Goal: Check status: Check status

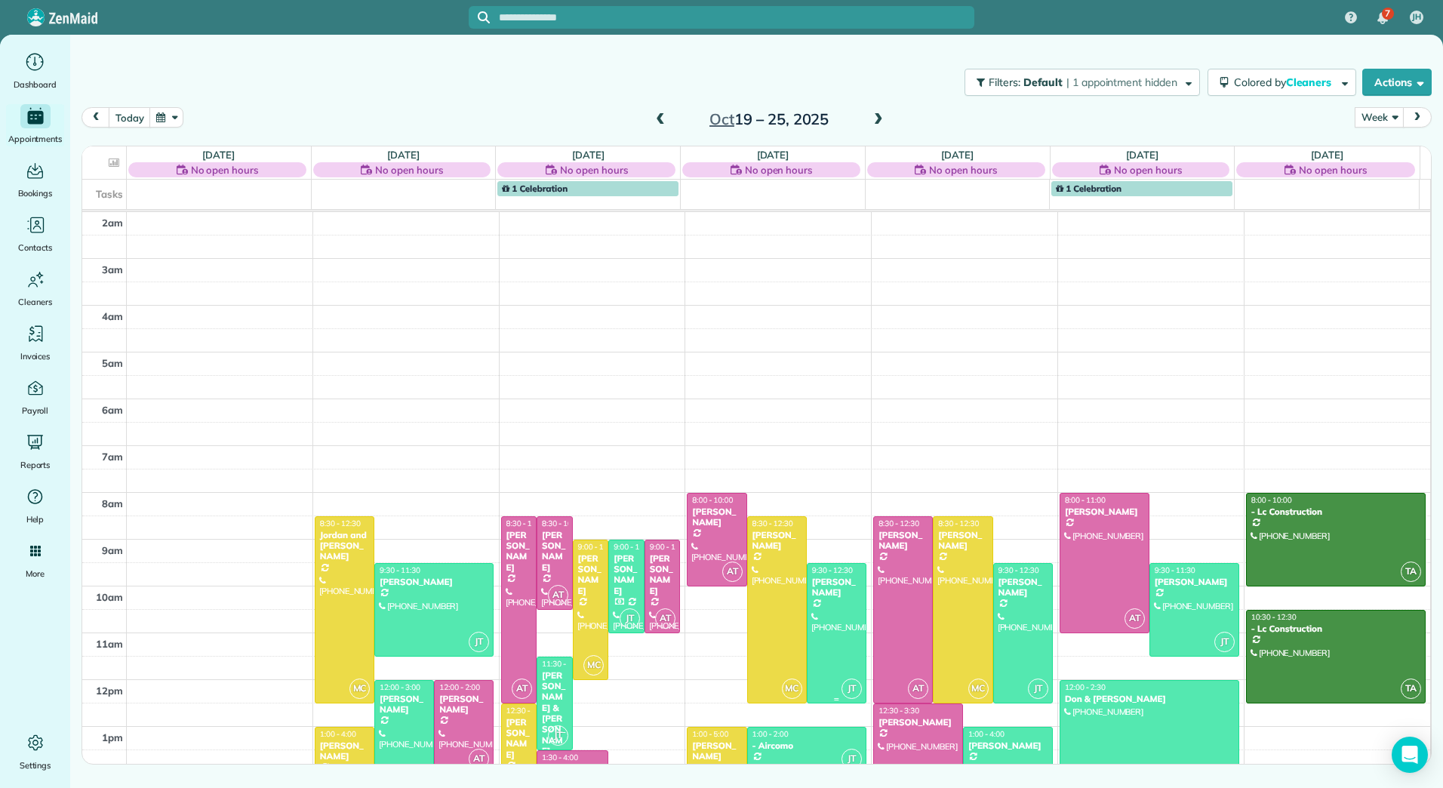
scroll to position [220, 0]
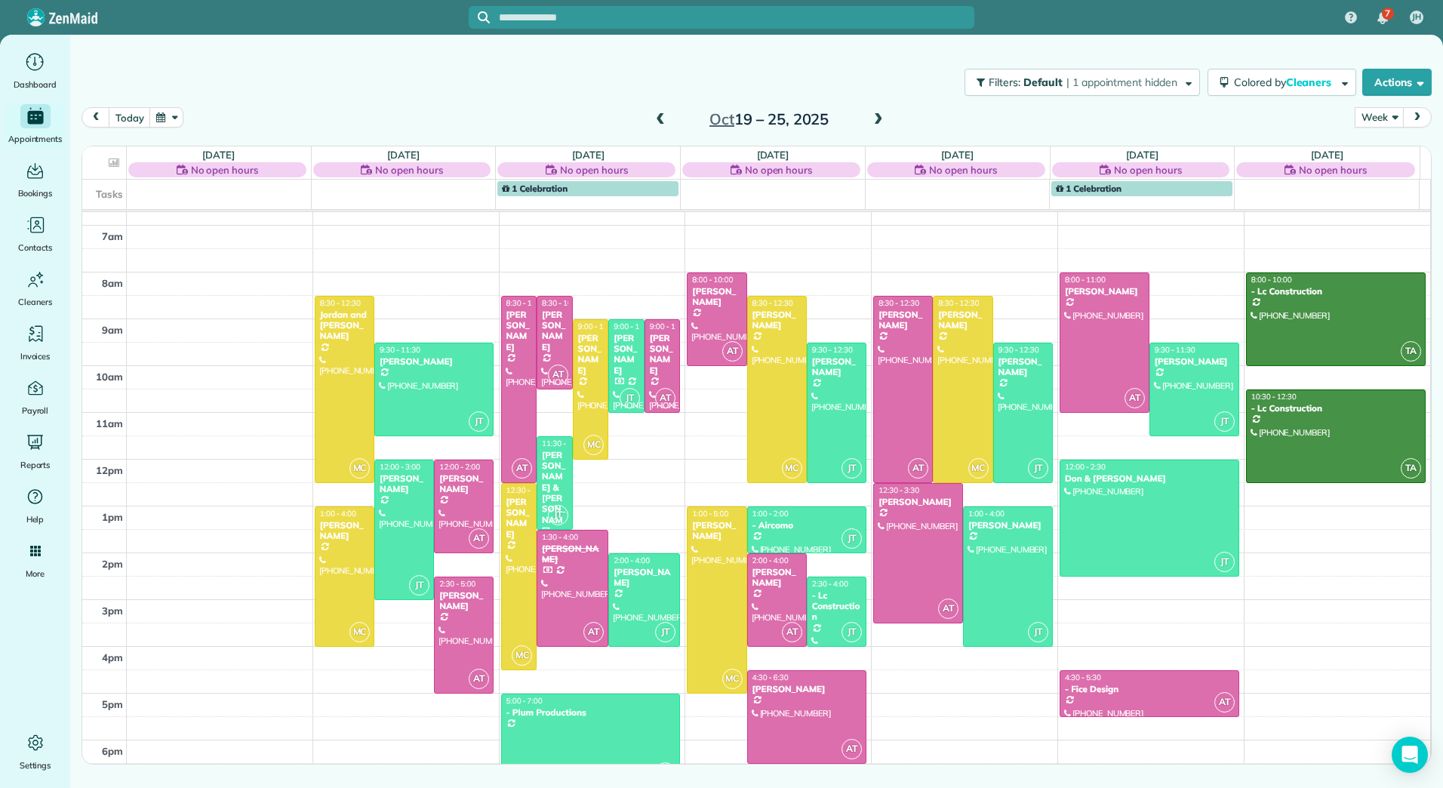
click at [667, 117] on span at bounding box center [660, 120] width 17 height 14
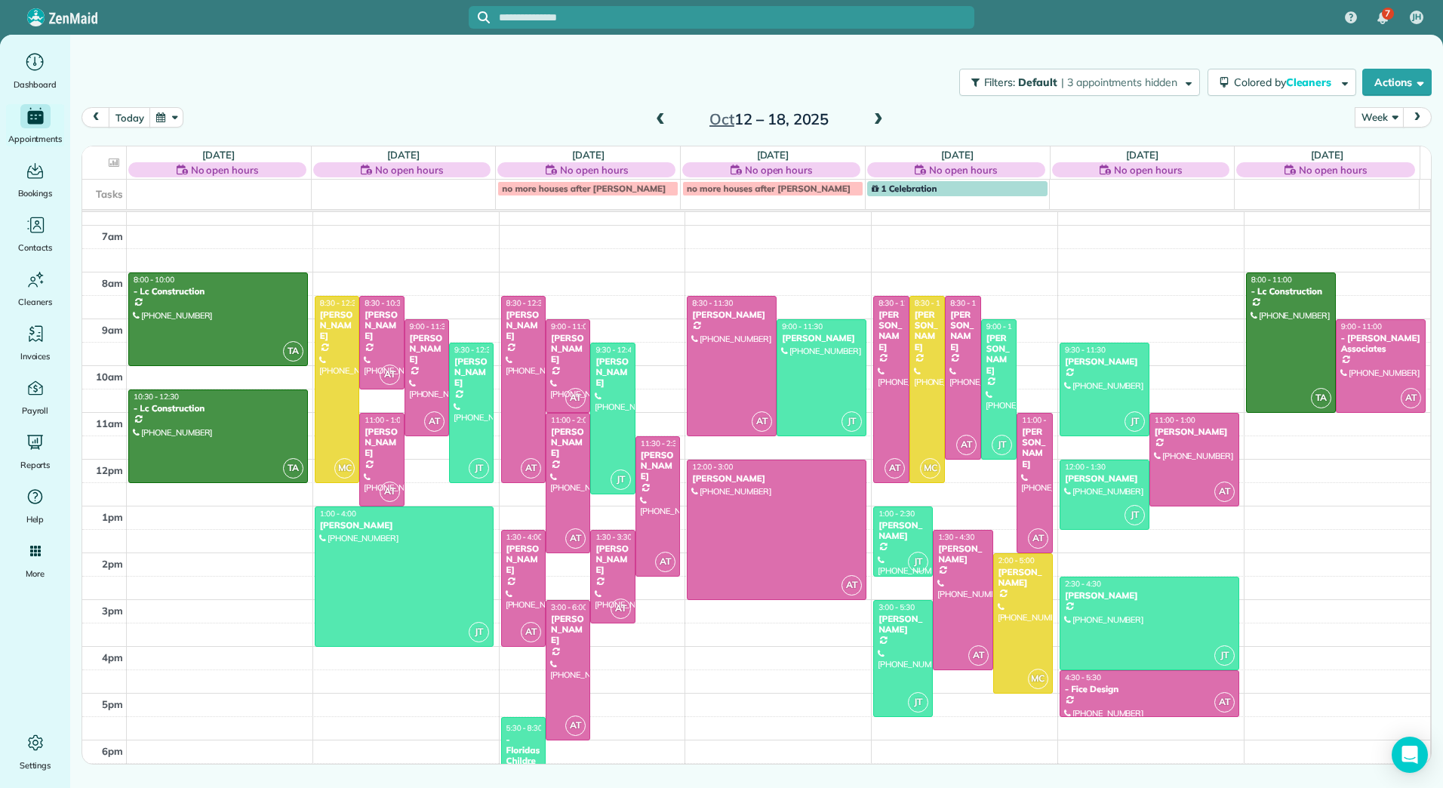
click at [667, 117] on span at bounding box center [660, 120] width 17 height 14
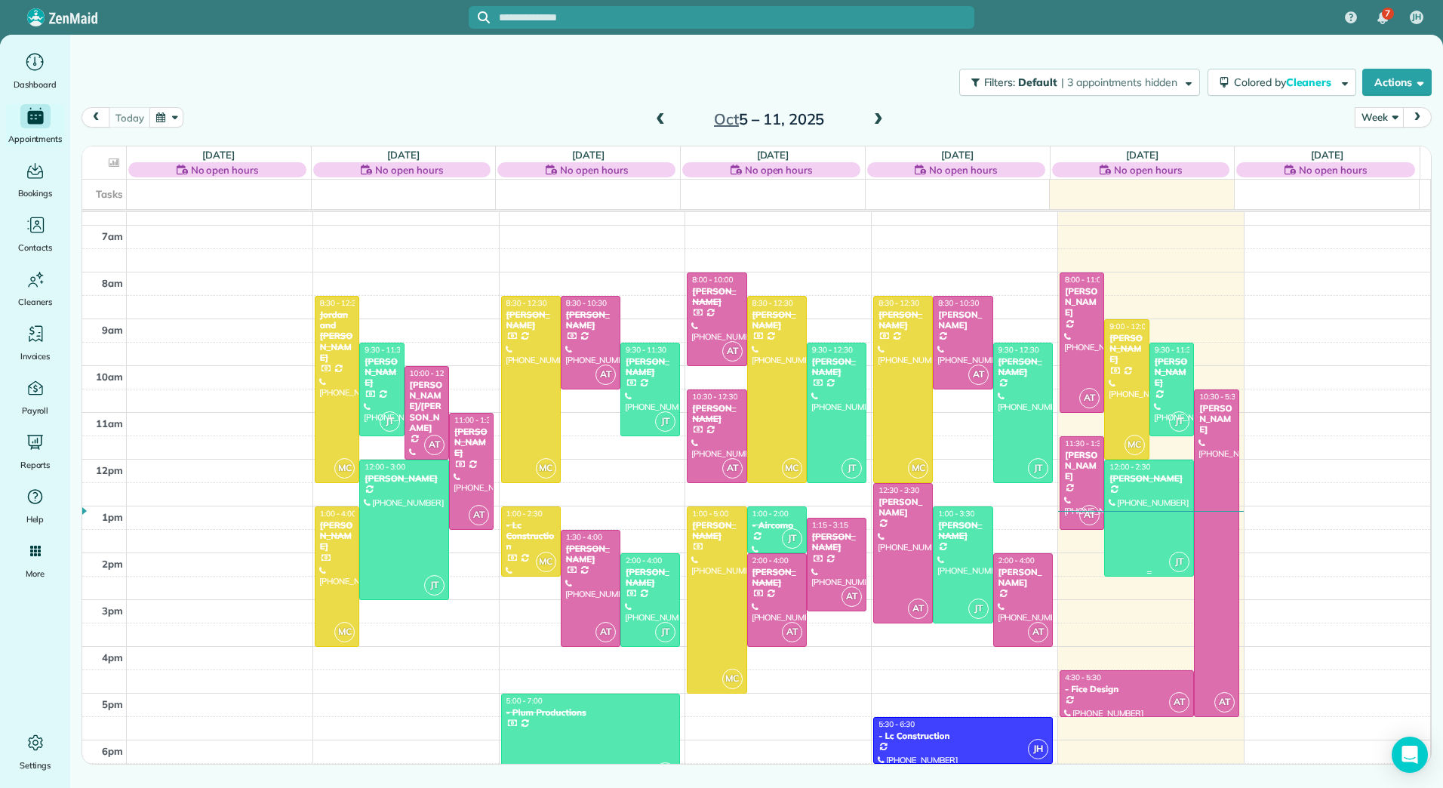
click at [1146, 485] on div at bounding box center [1149, 518] width 88 height 116
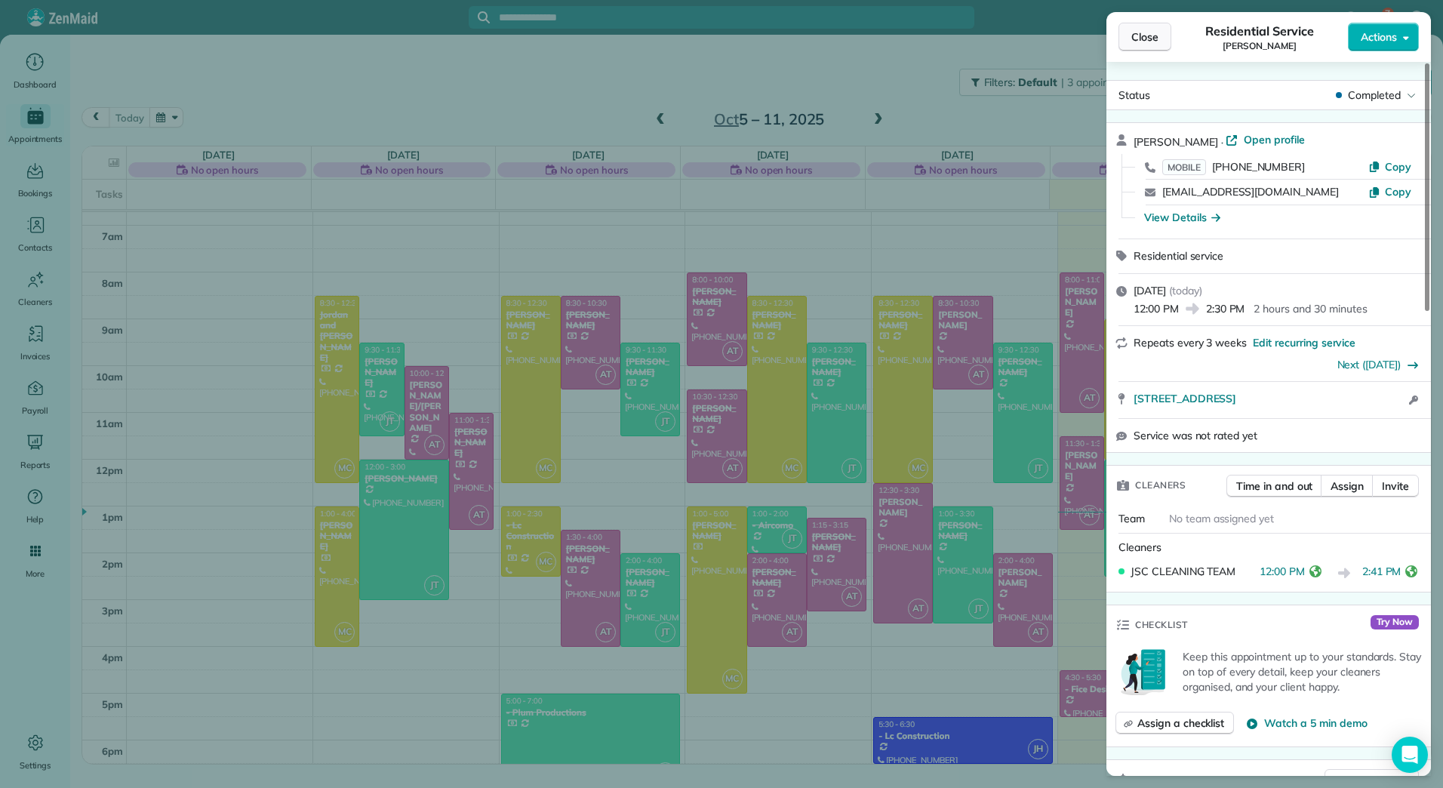
drag, startPoint x: 1142, startPoint y: 27, endPoint x: 989, endPoint y: 18, distance: 153.5
click at [1142, 27] on button "Close" at bounding box center [1145, 37] width 53 height 29
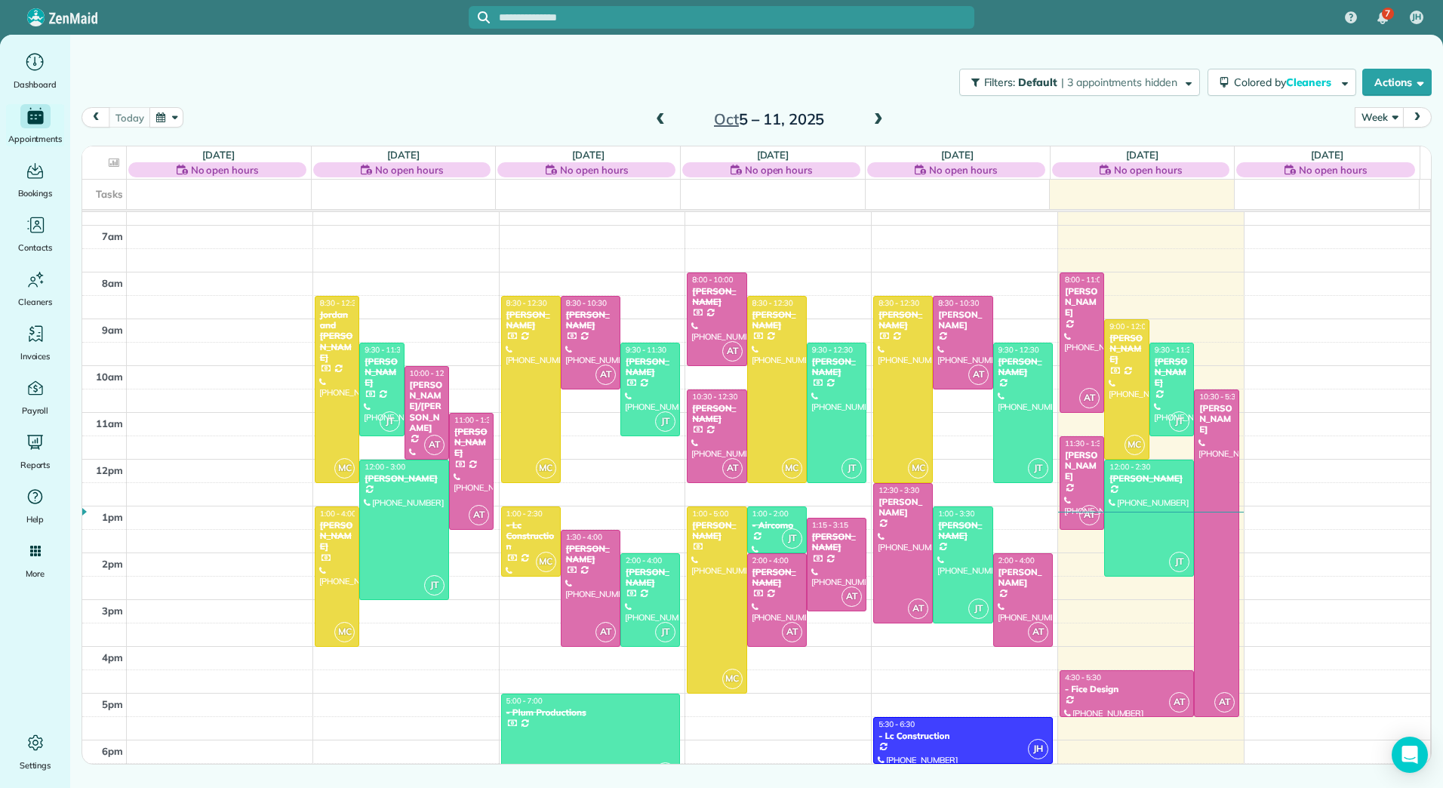
click at [874, 115] on span at bounding box center [878, 120] width 17 height 14
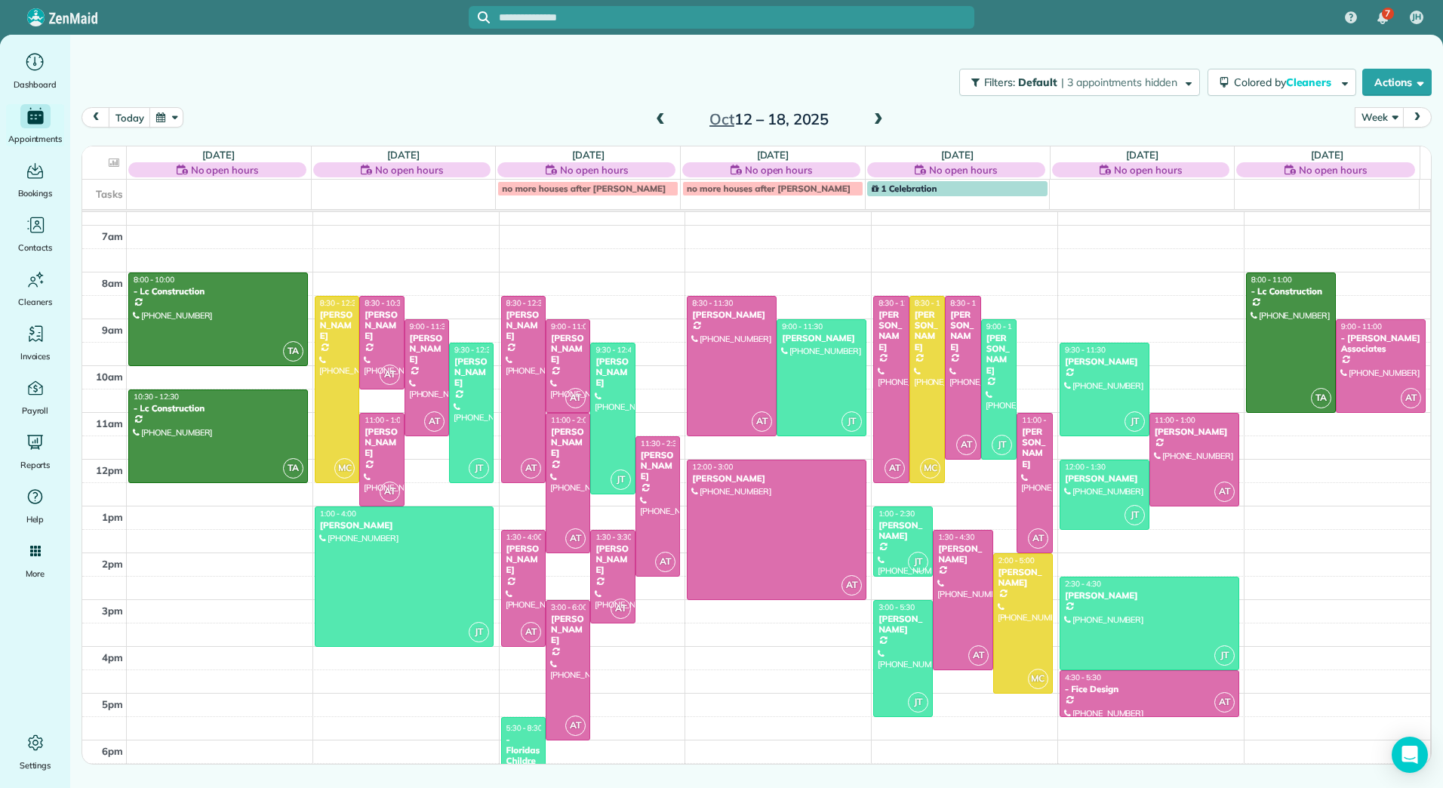
click at [874, 115] on span at bounding box center [878, 120] width 17 height 14
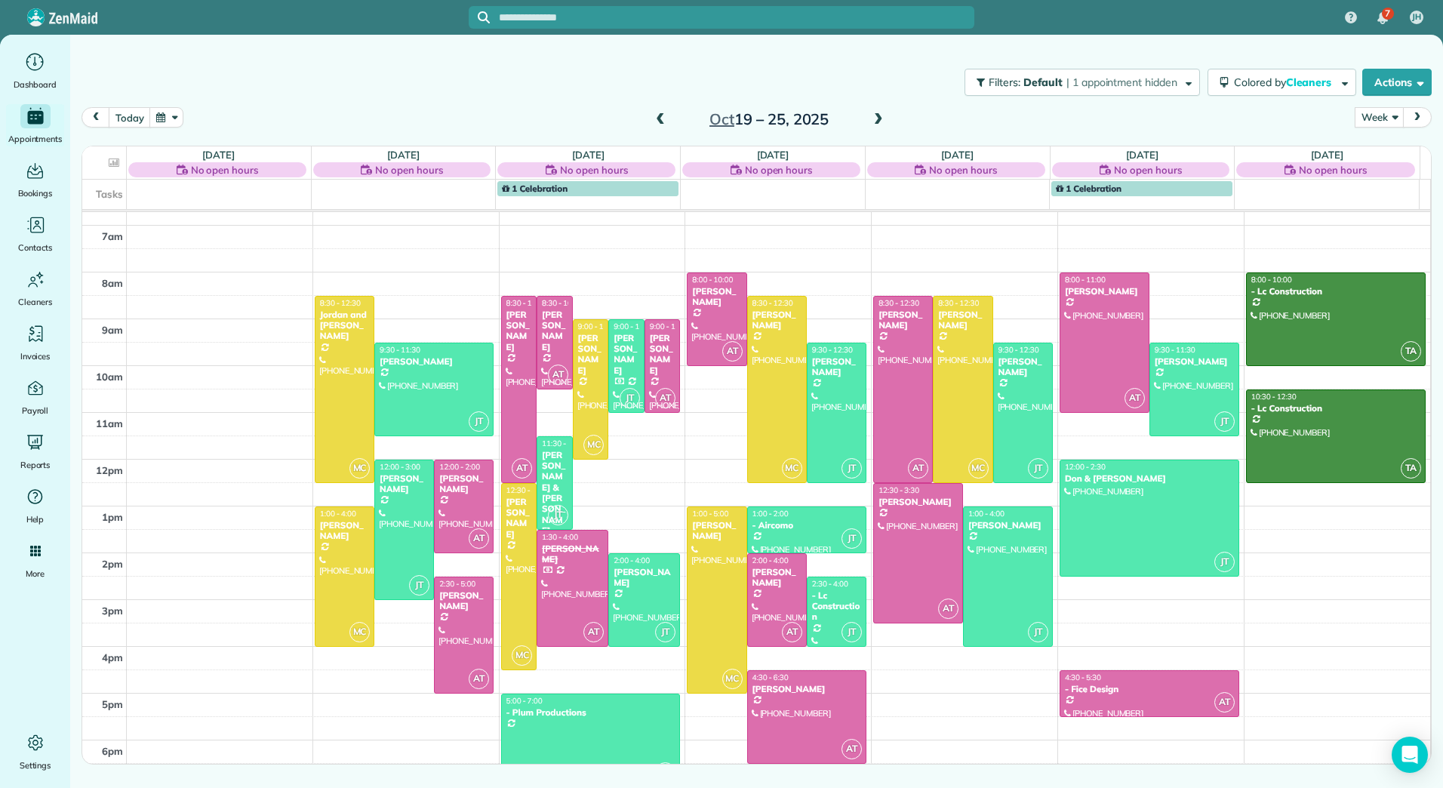
click at [874, 115] on span at bounding box center [878, 120] width 17 height 14
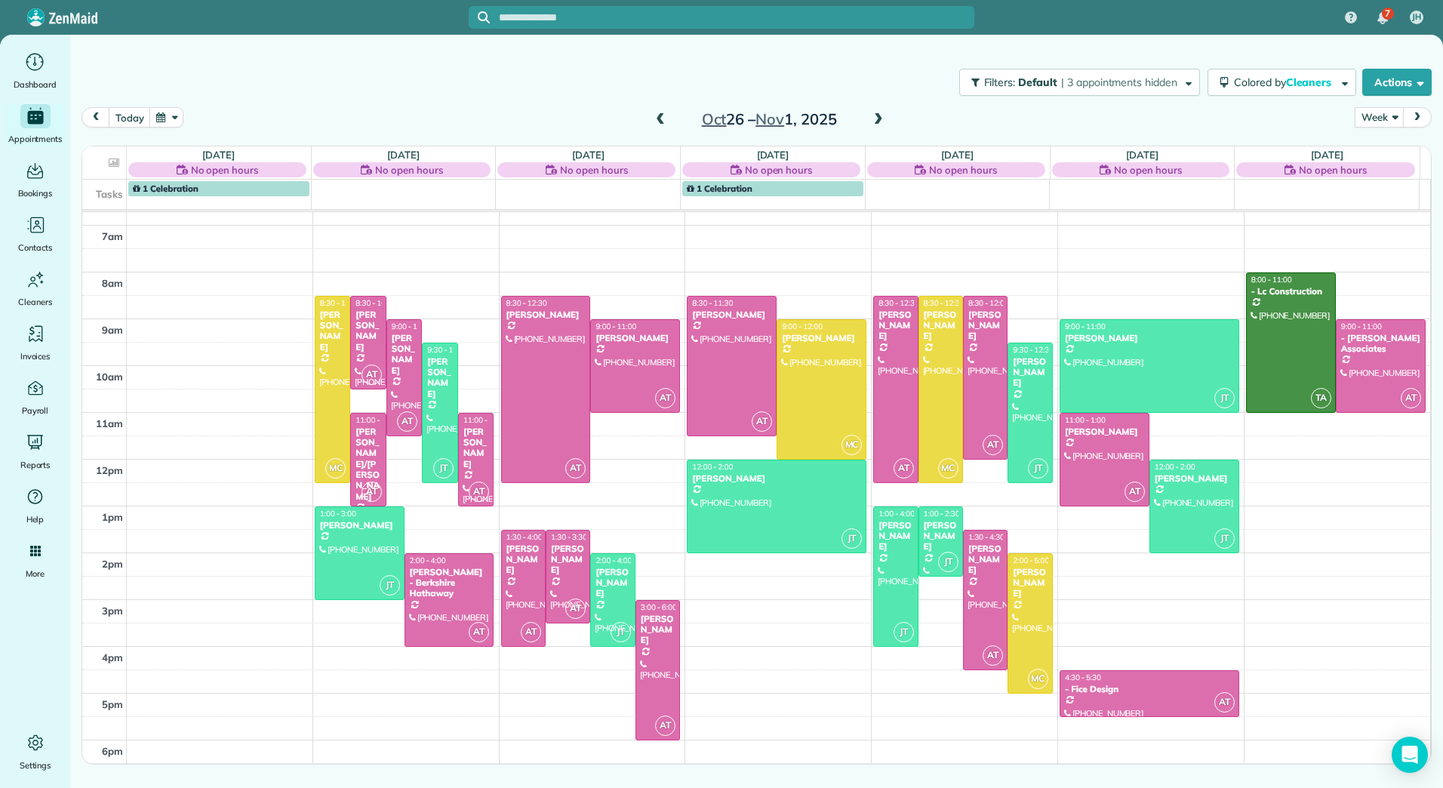
click at [657, 115] on span at bounding box center [660, 120] width 17 height 14
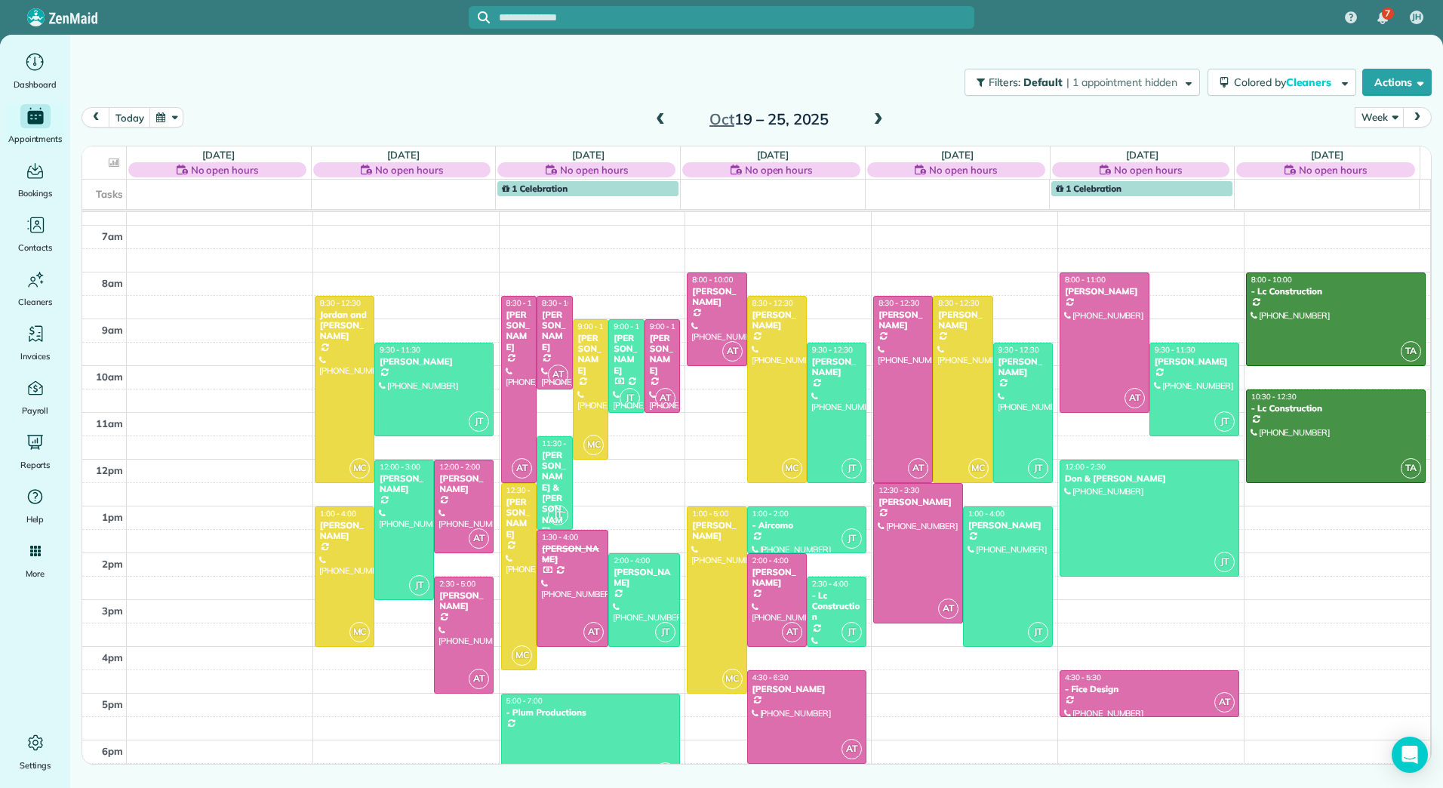
click at [657, 115] on span at bounding box center [660, 120] width 17 height 14
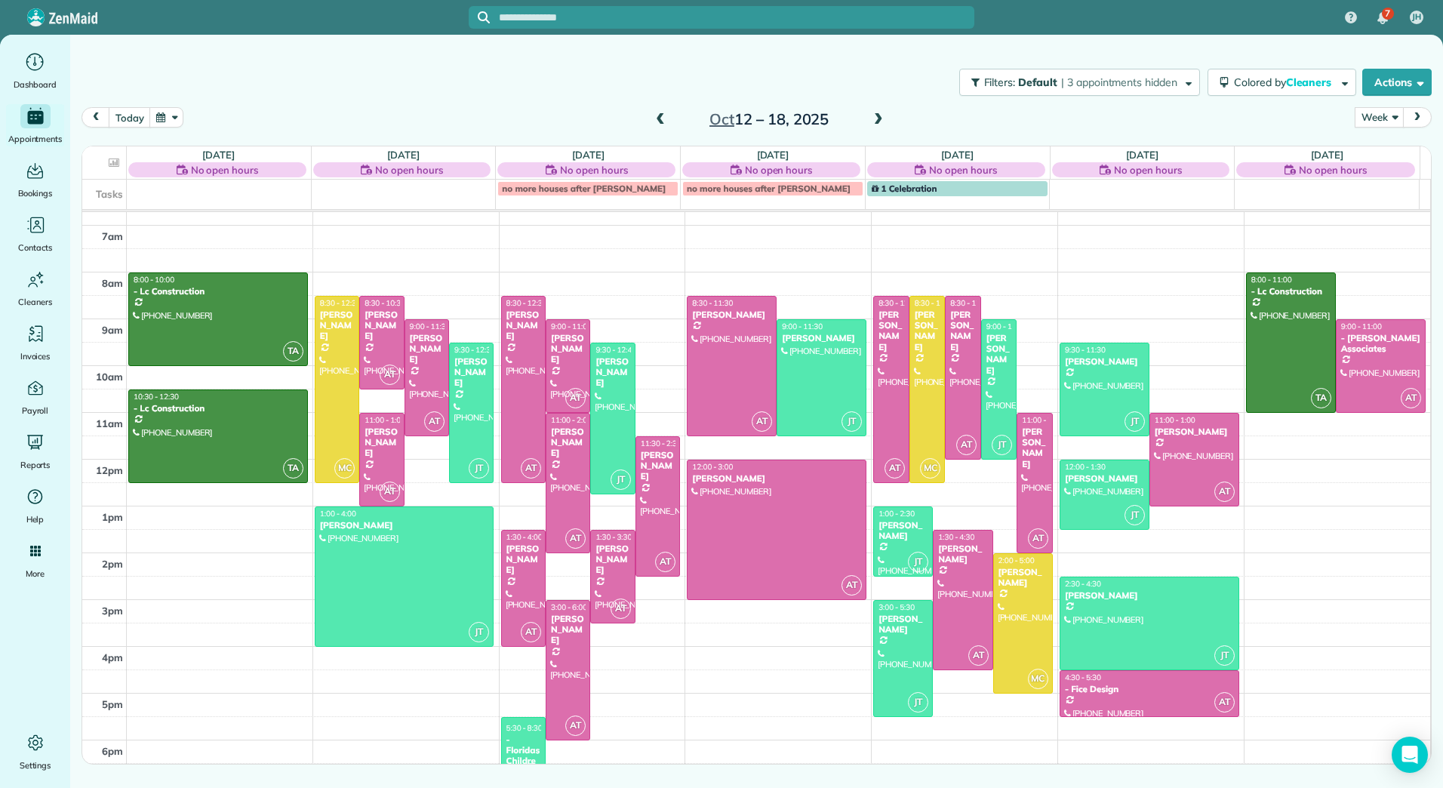
click at [657, 115] on span at bounding box center [660, 120] width 17 height 14
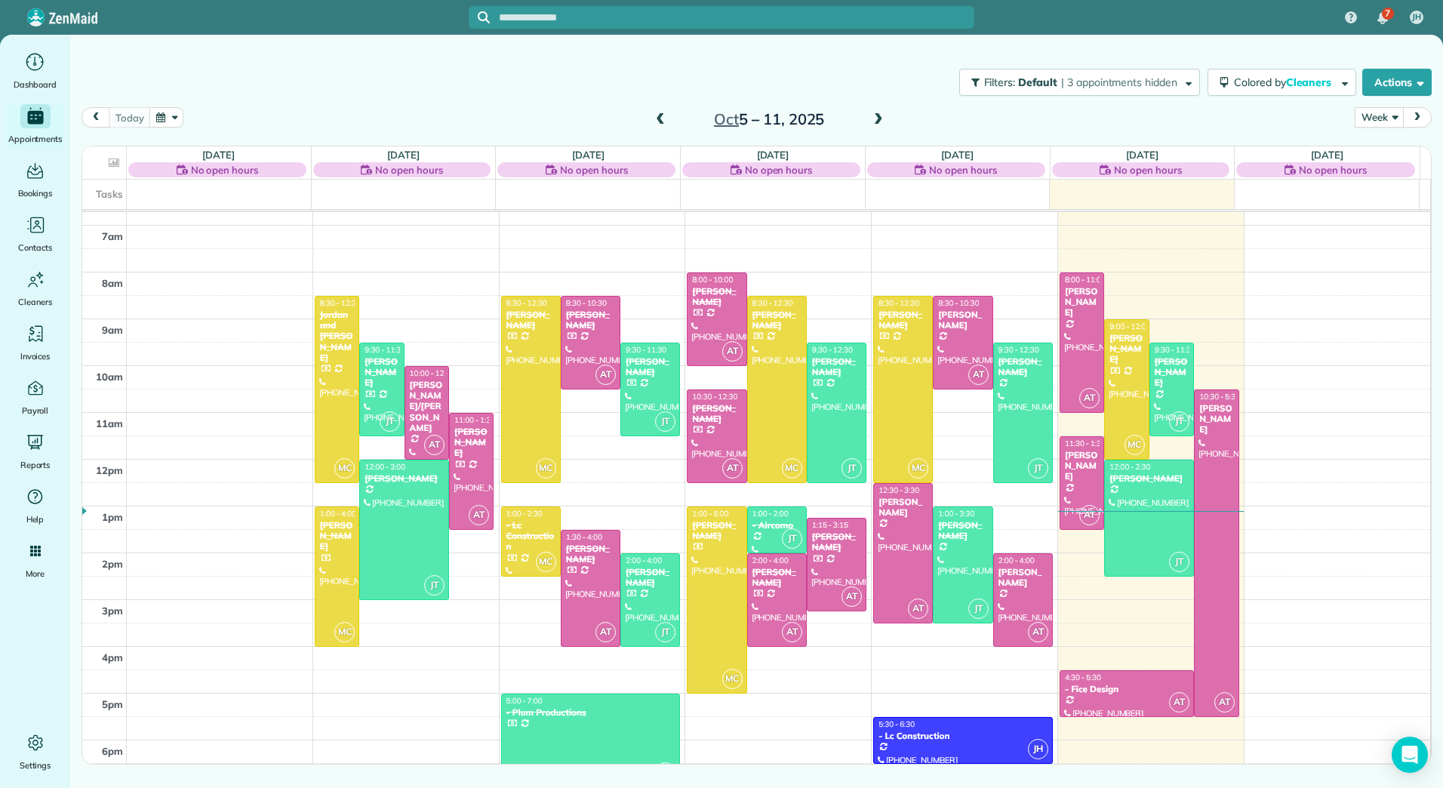
click at [878, 118] on span at bounding box center [878, 120] width 17 height 14
